Goal: Obtain resource: Obtain resource

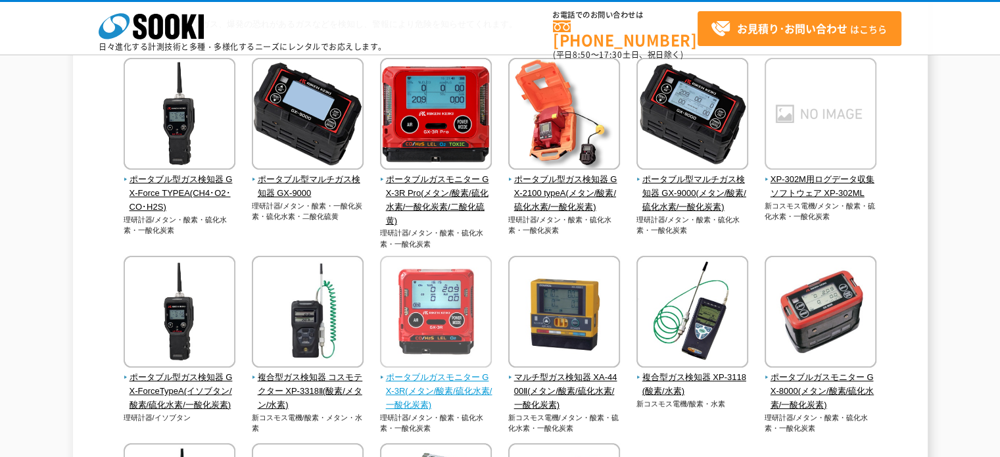
scroll to position [197, 0]
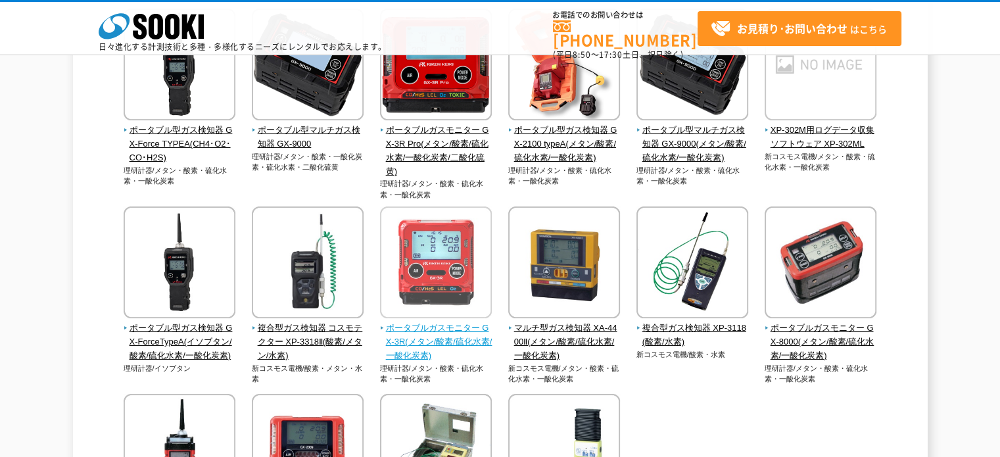
click at [412, 341] on span "ポータブルガスモニター GX-3R(メタン/酸素/硫化水素/一酸化炭素)" at bounding box center [436, 342] width 112 height 41
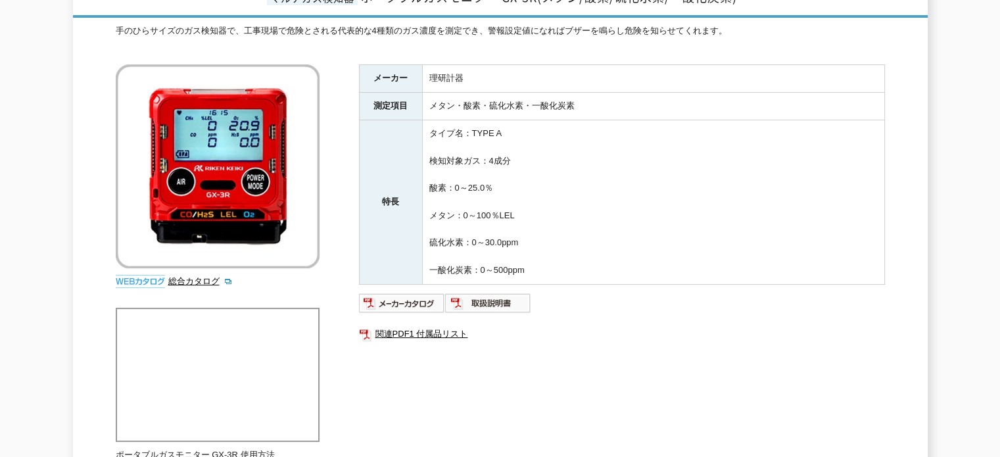
scroll to position [66, 0]
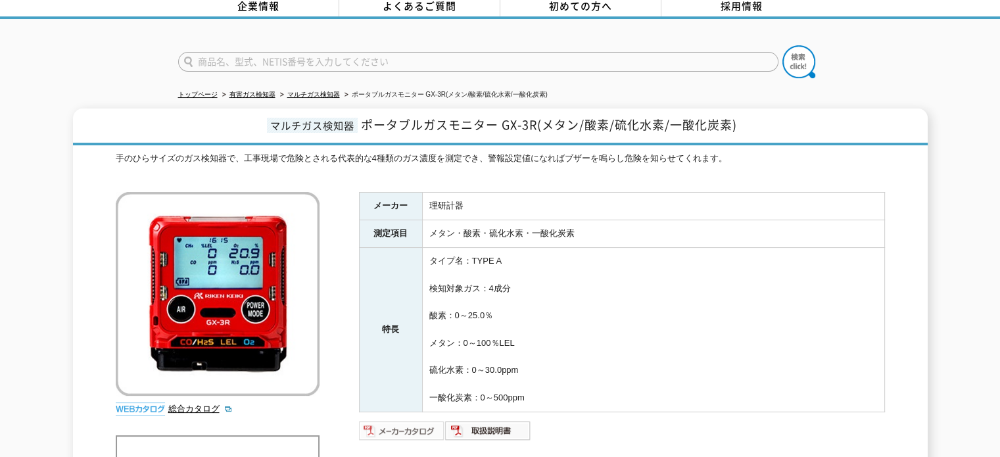
click at [403, 420] on img at bounding box center [402, 430] width 86 height 21
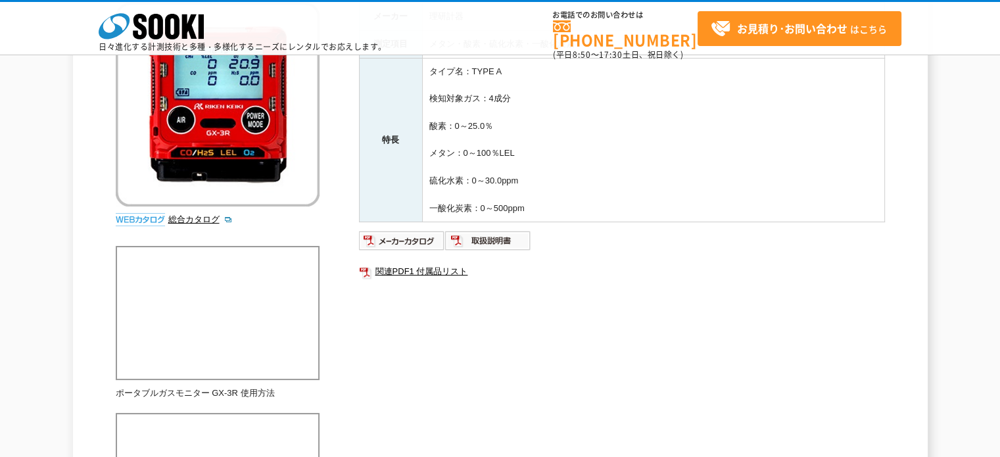
scroll to position [197, 0]
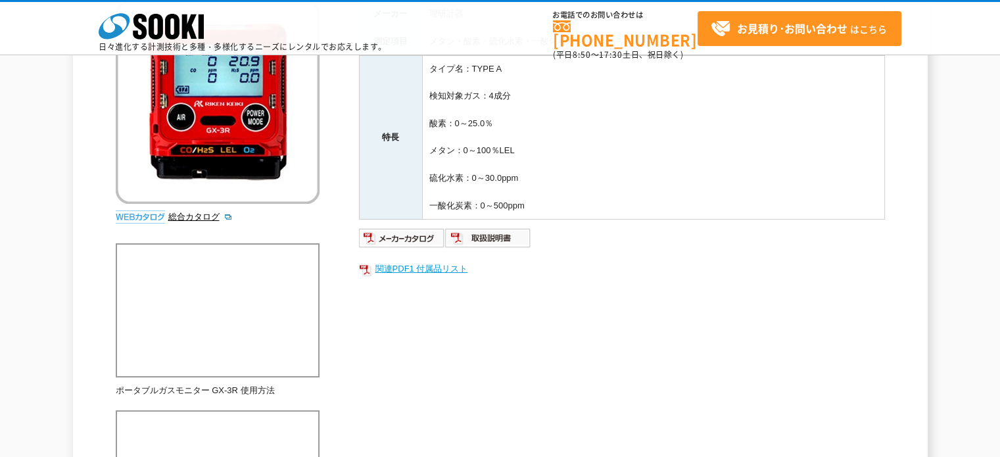
click at [400, 262] on link "関連PDF1 付属品リスト" at bounding box center [622, 268] width 526 height 17
